Goal: Transaction & Acquisition: Purchase product/service

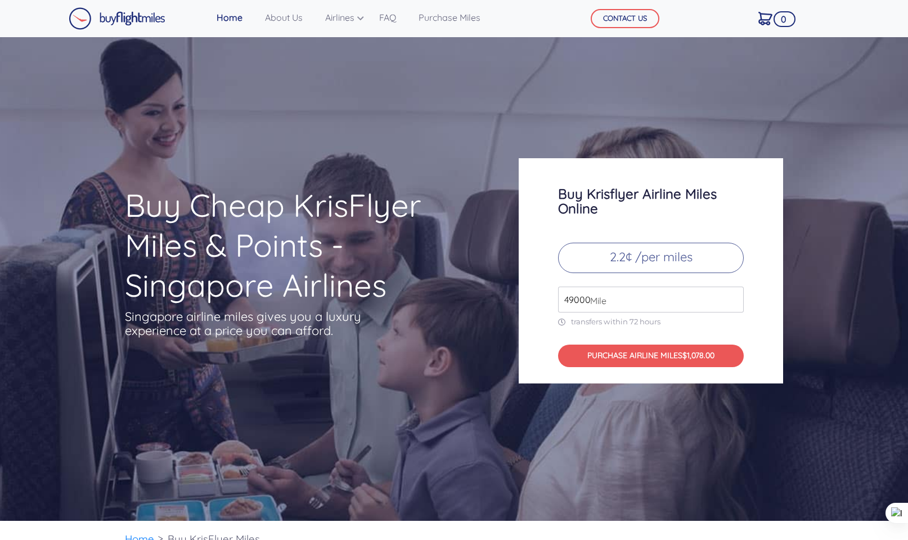
click at [660, 298] on input "49000" at bounding box center [651, 299] width 186 height 26
drag, startPoint x: 592, startPoint y: 299, endPoint x: 556, endPoint y: 299, distance: 36.0
click at [556, 299] on div "Buy Krisflyer Airline Miles Online 2.2¢ /per miles 49000 Mile transfers within …" at bounding box center [651, 270] width 264 height 225
click at [590, 293] on input "49000" at bounding box center [651, 299] width 186 height 26
click at [734, 295] on input "50000" at bounding box center [651, 299] width 186 height 26
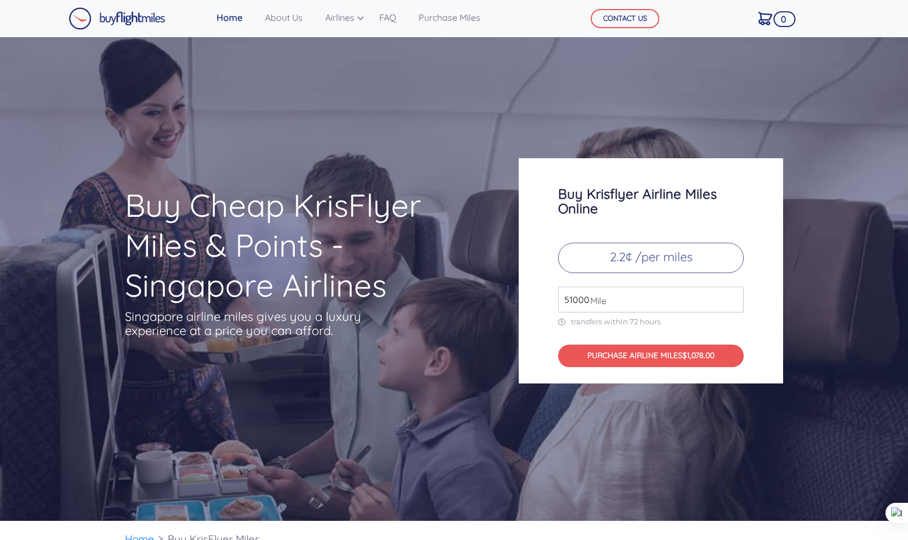
click at [734, 295] on input "51000" at bounding box center [651, 299] width 186 height 26
click at [734, 295] on input "52000" at bounding box center [651, 299] width 186 height 26
click at [734, 295] on input "53000" at bounding box center [651, 299] width 186 height 26
click at [734, 295] on input "54000" at bounding box center [651, 299] width 186 height 26
click at [734, 295] on input "55000" at bounding box center [651, 299] width 186 height 26
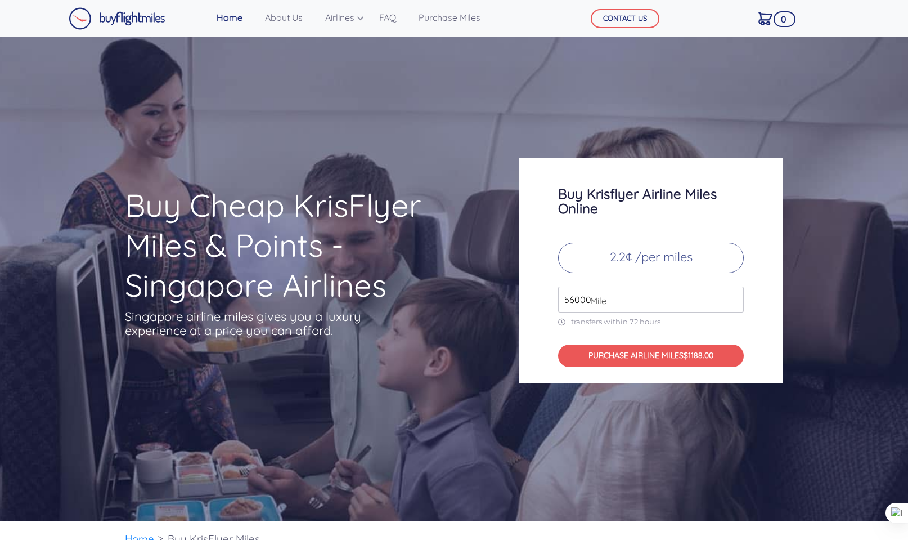
click at [734, 295] on input "56000" at bounding box center [651, 299] width 186 height 26
click at [734, 295] on input "57000" at bounding box center [651, 299] width 186 height 26
type input "58000"
click at [734, 295] on input "58000" at bounding box center [651, 299] width 186 height 26
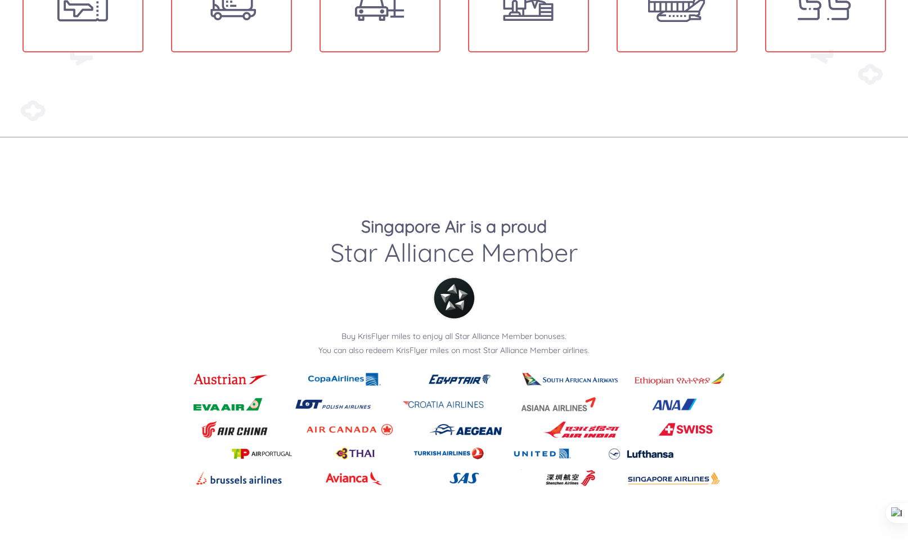
scroll to position [1332, 0]
